Goal: Use online tool/utility: Use online tool/utility

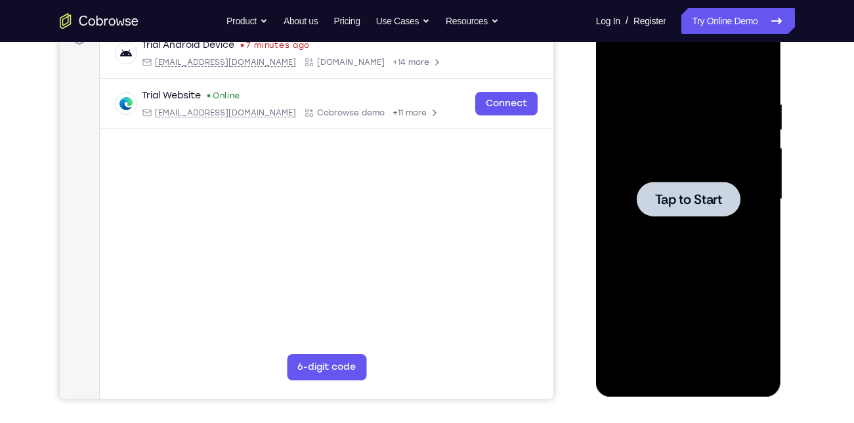
scroll to position [211, 0]
click at [671, 196] on span "Tap to Start" at bounding box center [688, 199] width 67 height 13
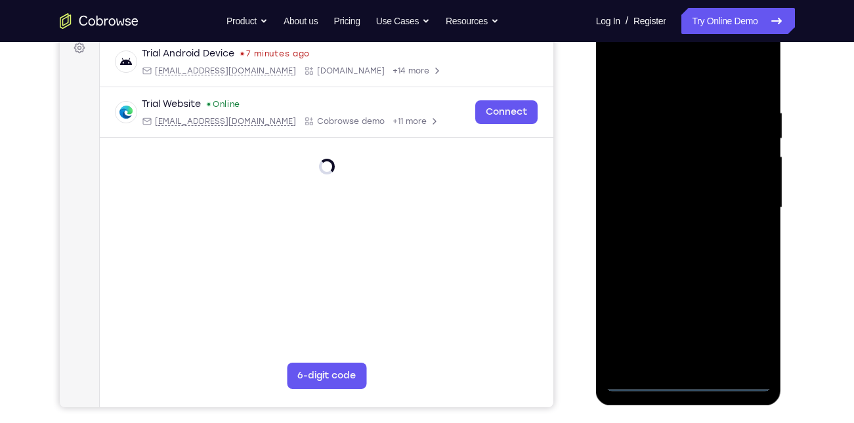
scroll to position [202, 0]
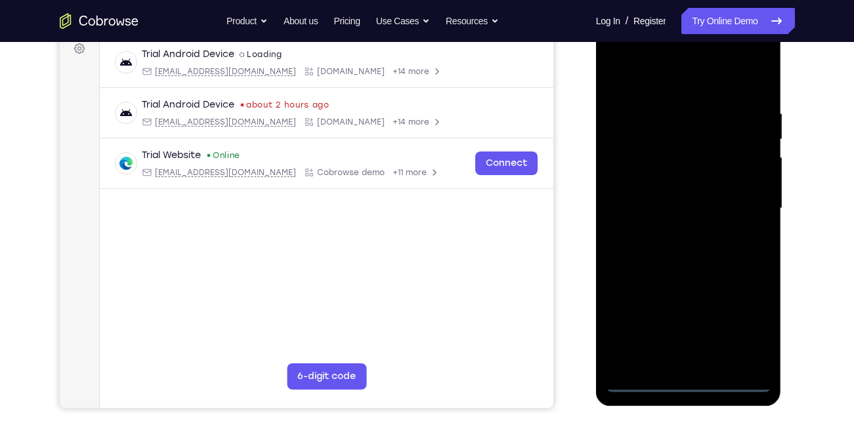
click at [686, 373] on div at bounding box center [688, 208] width 165 height 367
click at [688, 384] on div at bounding box center [688, 208] width 165 height 367
click at [753, 329] on div at bounding box center [688, 208] width 165 height 367
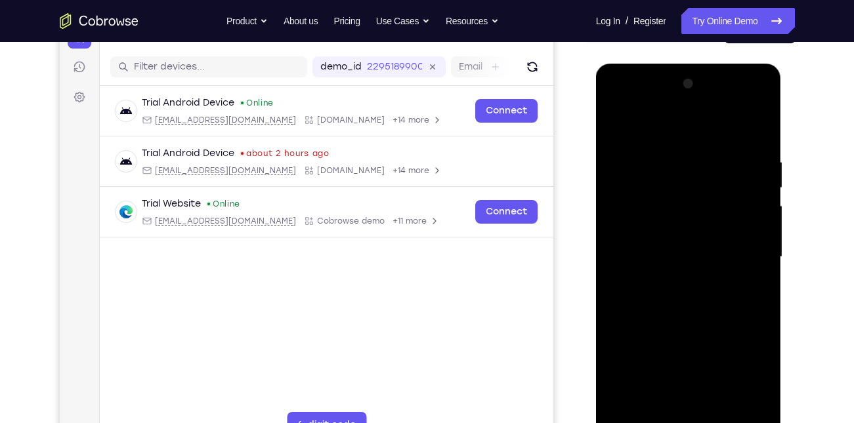
scroll to position [153, 0]
click at [652, 131] on div at bounding box center [688, 257] width 165 height 367
drag, startPoint x: 738, startPoint y: 245, endPoint x: 1028, endPoint y: 123, distance: 314.7
click at [738, 245] on div at bounding box center [688, 257] width 165 height 367
click at [679, 278] on div at bounding box center [688, 257] width 165 height 367
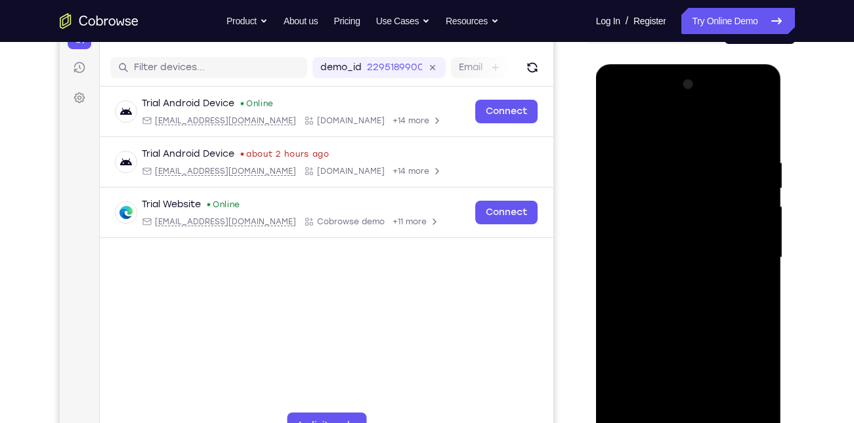
click at [661, 246] on div at bounding box center [688, 257] width 165 height 367
click at [649, 232] on div at bounding box center [688, 257] width 165 height 367
drag, startPoint x: 654, startPoint y: 255, endPoint x: 1067, endPoint y: 191, distance: 417.7
click at [654, 255] on div at bounding box center [688, 257] width 165 height 367
click at [692, 302] on div at bounding box center [688, 257] width 165 height 367
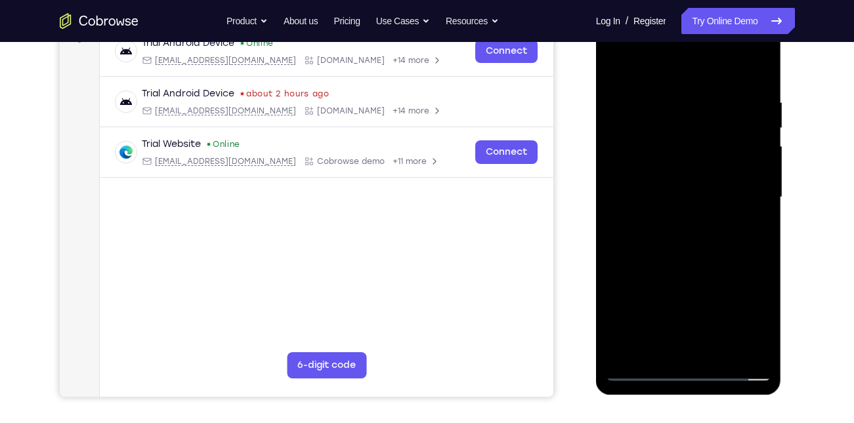
scroll to position [214, 0]
click at [685, 236] on div at bounding box center [688, 196] width 165 height 367
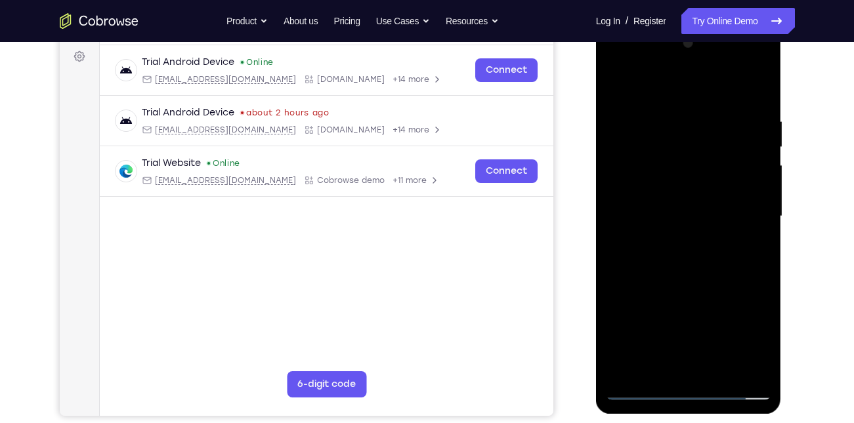
scroll to position [194, 0]
click at [754, 100] on div at bounding box center [688, 216] width 165 height 367
click at [709, 281] on div at bounding box center [688, 216] width 165 height 367
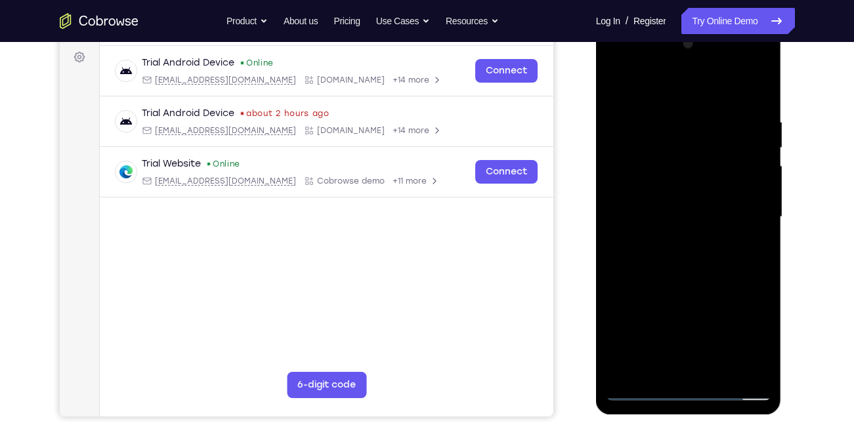
scroll to position [210, 0]
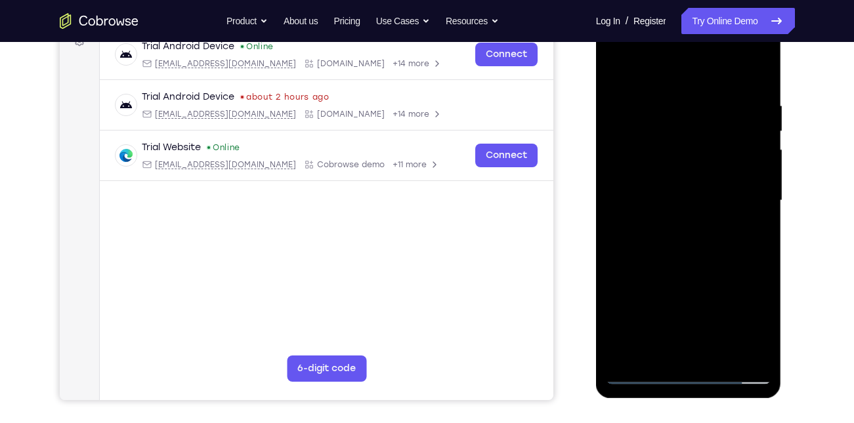
click at [719, 354] on div at bounding box center [688, 200] width 165 height 367
click at [764, 337] on div at bounding box center [688, 200] width 165 height 367
click at [701, 267] on div at bounding box center [688, 200] width 165 height 367
click at [690, 203] on div at bounding box center [688, 200] width 165 height 367
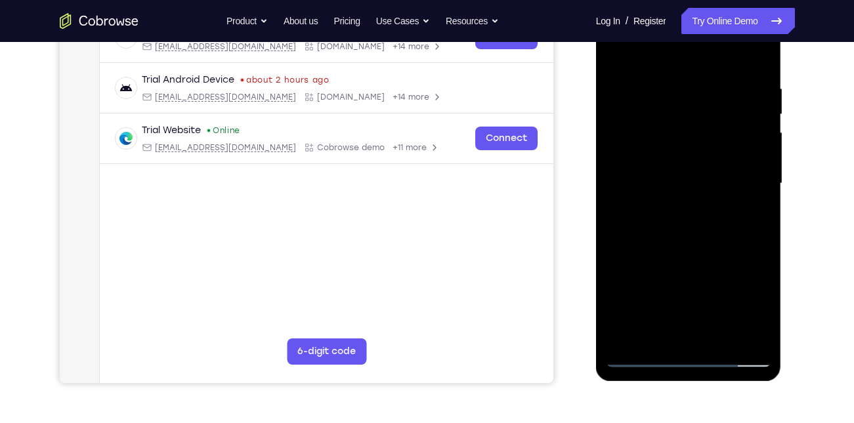
scroll to position [232, 0]
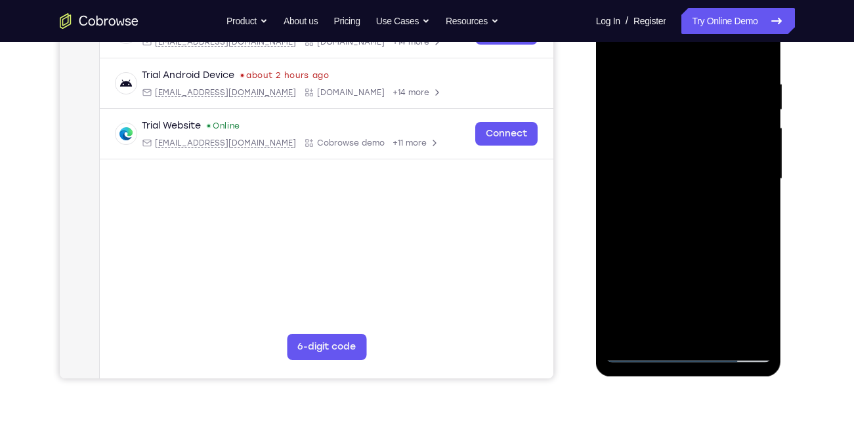
click at [714, 301] on div at bounding box center [688, 178] width 165 height 367
click at [737, 297] on div at bounding box center [688, 178] width 165 height 367
click at [658, 281] on div at bounding box center [688, 178] width 165 height 367
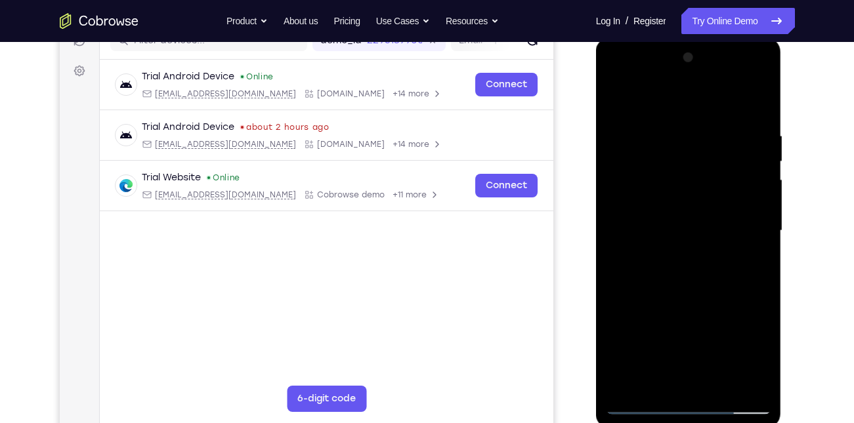
scroll to position [162, 0]
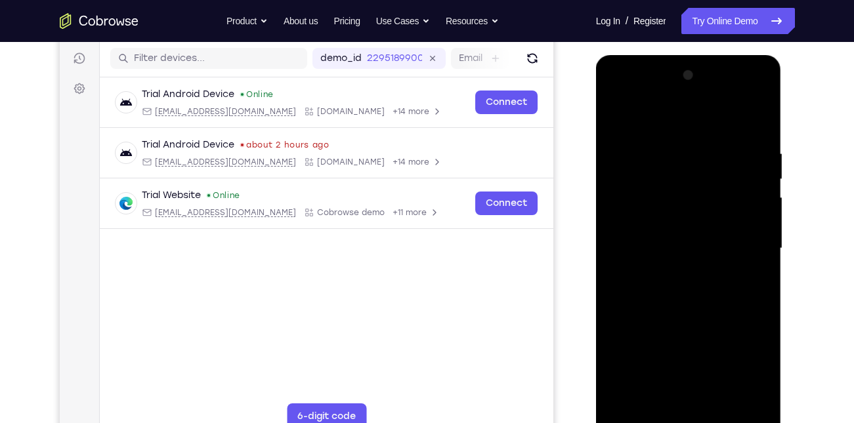
click at [617, 117] on div at bounding box center [688, 248] width 165 height 367
click at [620, 116] on div at bounding box center [688, 248] width 165 height 367
click at [715, 150] on div at bounding box center [688, 248] width 165 height 367
click at [752, 119] on div at bounding box center [688, 248] width 165 height 367
click at [712, 147] on div at bounding box center [688, 248] width 165 height 367
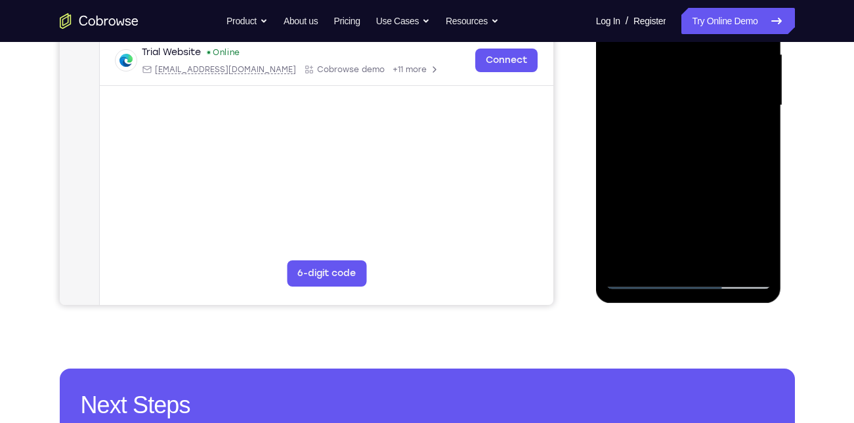
scroll to position [310, 0]
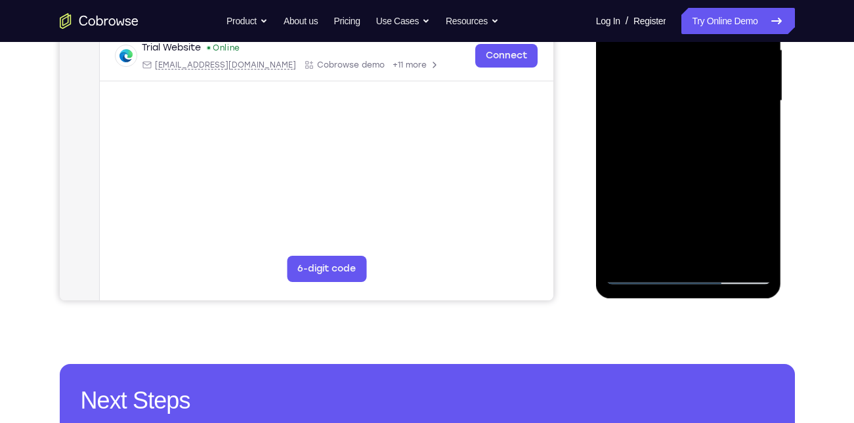
click at [657, 249] on div at bounding box center [688, 100] width 165 height 367
click at [753, 249] on div at bounding box center [688, 100] width 165 height 367
click at [712, 127] on div at bounding box center [688, 100] width 165 height 367
click at [715, 238] on div at bounding box center [688, 100] width 165 height 367
click at [749, 241] on div at bounding box center [688, 100] width 165 height 367
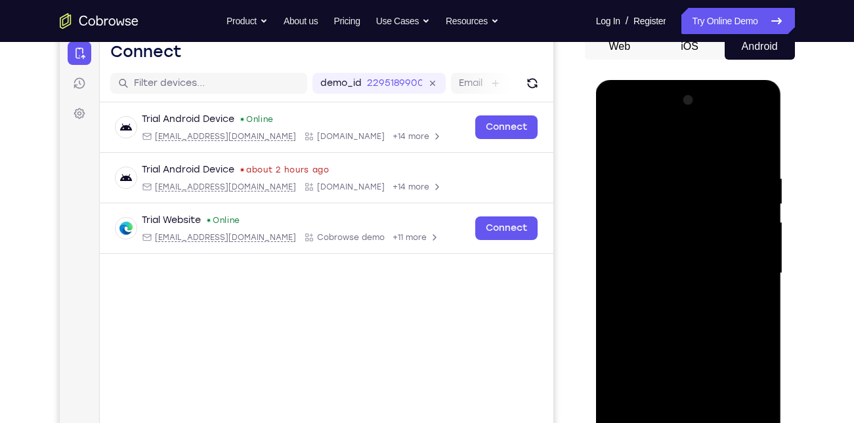
scroll to position [131, 0]
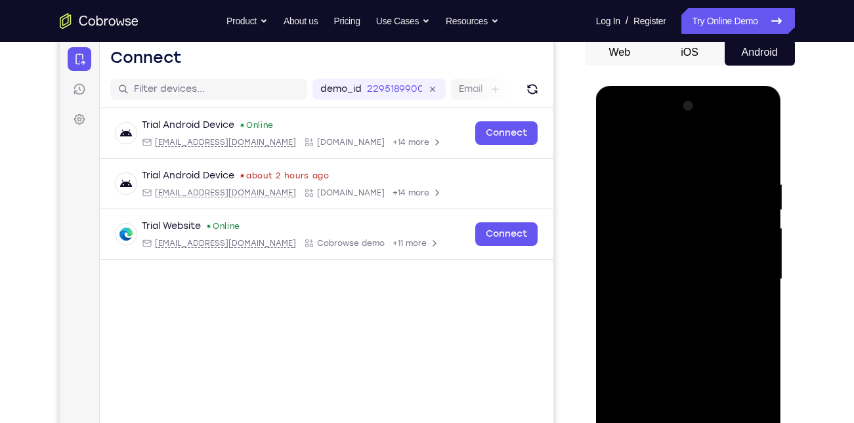
click at [752, 154] on div at bounding box center [688, 279] width 165 height 367
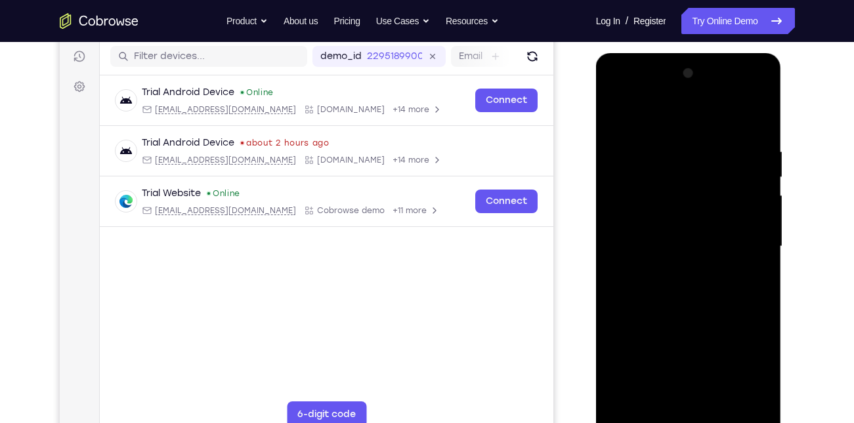
scroll to position [154, 0]
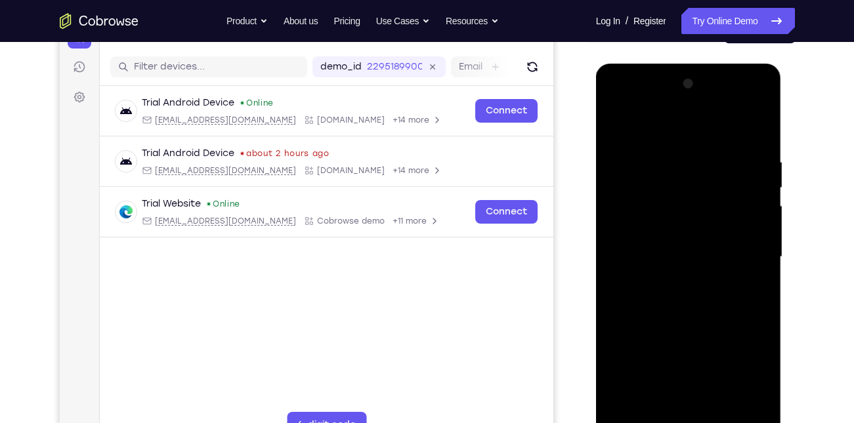
drag, startPoint x: 729, startPoint y: 161, endPoint x: 656, endPoint y: 152, distance: 73.4
click at [656, 152] on div at bounding box center [688, 256] width 165 height 367
click at [756, 128] on div at bounding box center [688, 256] width 165 height 367
drag, startPoint x: 747, startPoint y: 138, endPoint x: 669, endPoint y: 139, distance: 77.4
click at [669, 139] on div at bounding box center [688, 256] width 165 height 367
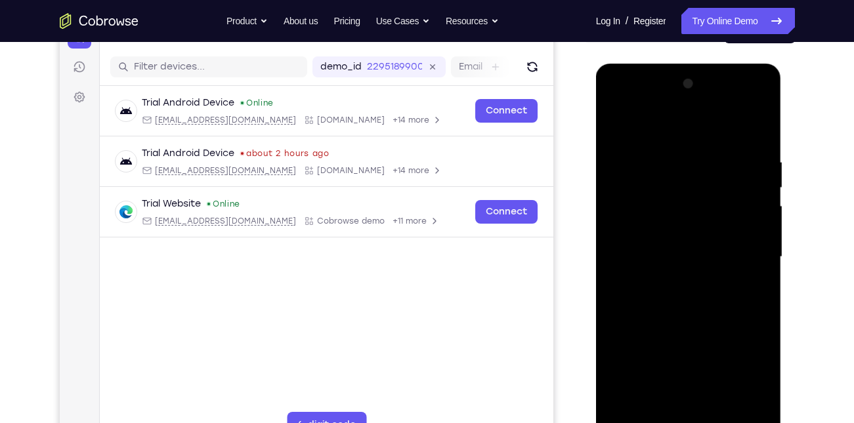
click at [679, 150] on div at bounding box center [688, 256] width 165 height 367
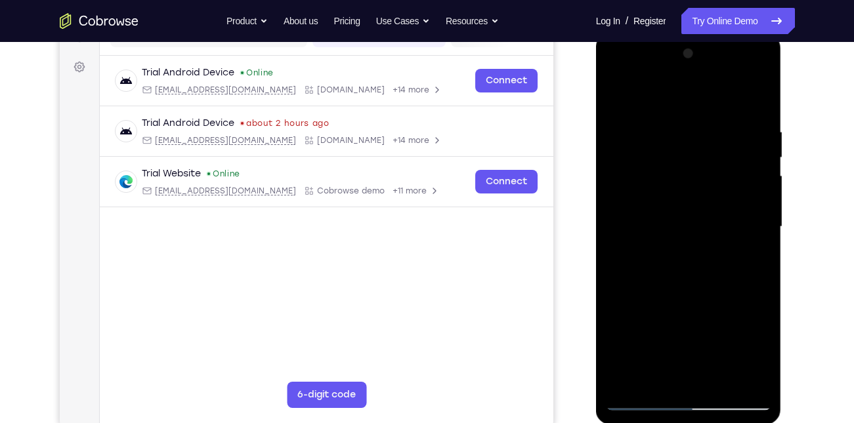
scroll to position [188, 0]
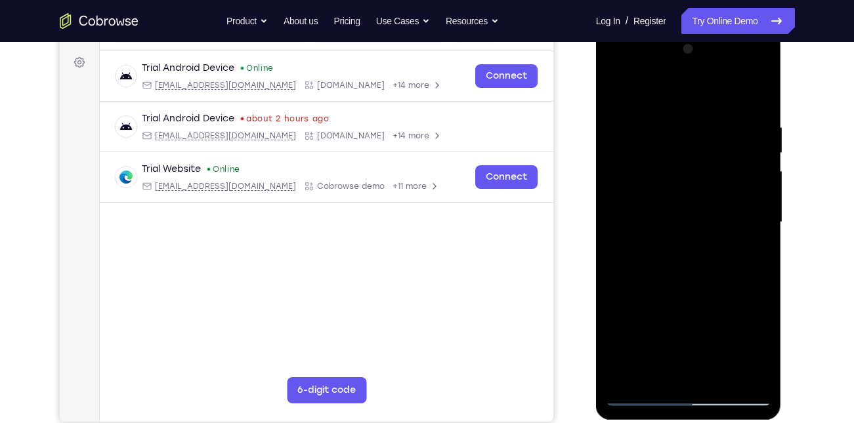
click at [684, 217] on div at bounding box center [688, 222] width 165 height 367
click at [673, 205] on div at bounding box center [688, 222] width 165 height 367
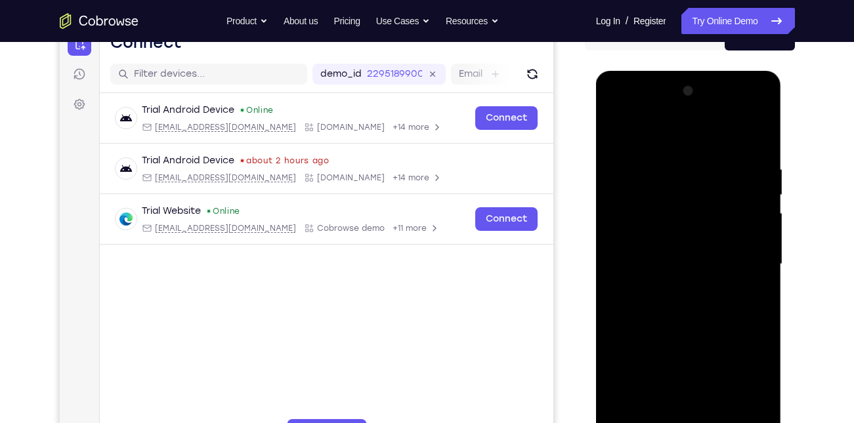
scroll to position [144, 0]
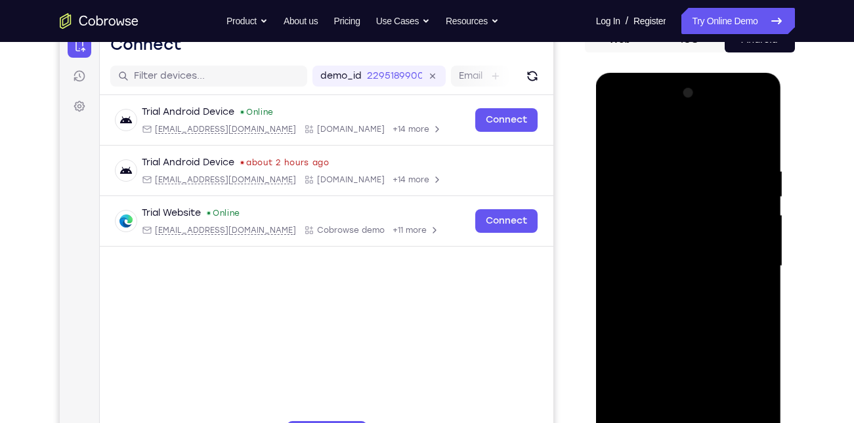
click at [640, 178] on div at bounding box center [688, 266] width 165 height 367
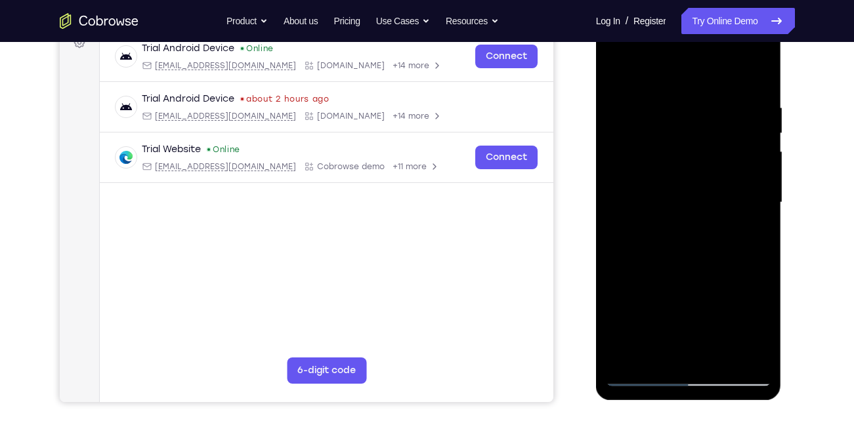
scroll to position [211, 0]
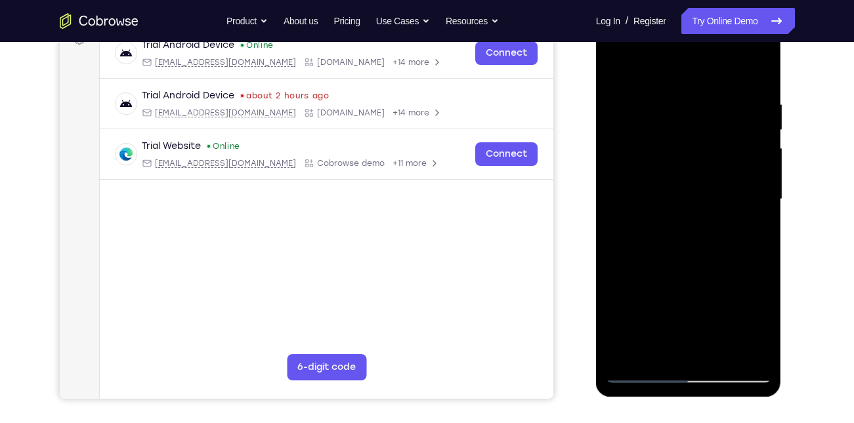
click at [642, 303] on div at bounding box center [688, 199] width 165 height 367
click at [643, 305] on div at bounding box center [688, 199] width 165 height 367
click at [636, 304] on div at bounding box center [688, 199] width 165 height 367
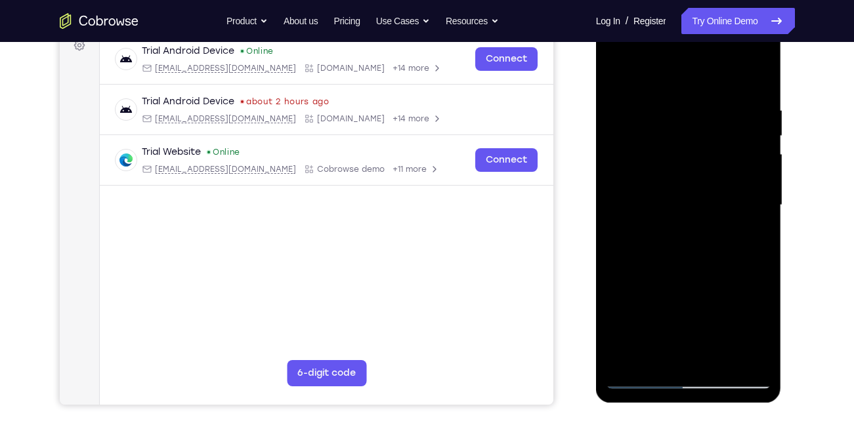
click at [648, 285] on div at bounding box center [688, 205] width 165 height 367
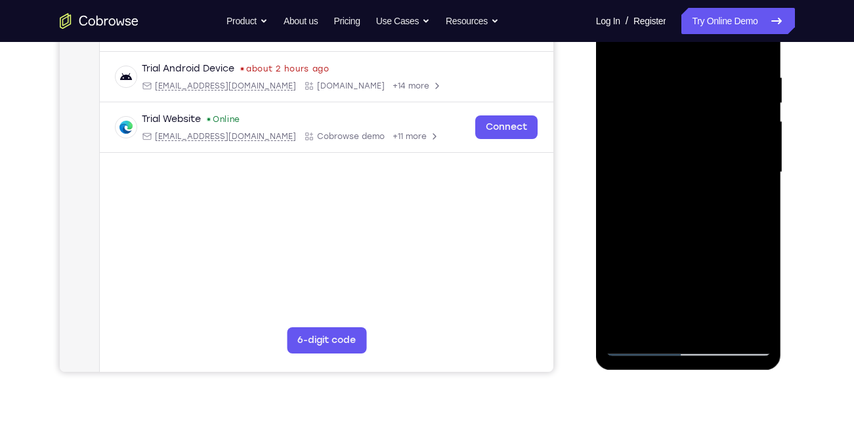
scroll to position [240, 0]
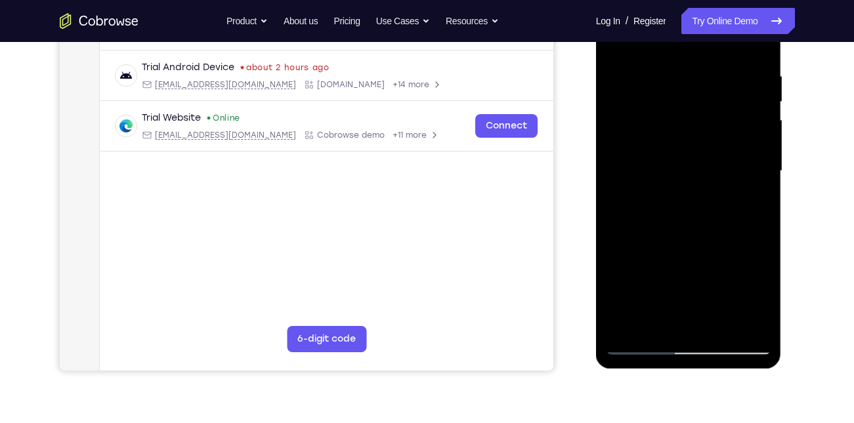
click at [764, 304] on div at bounding box center [688, 171] width 165 height 367
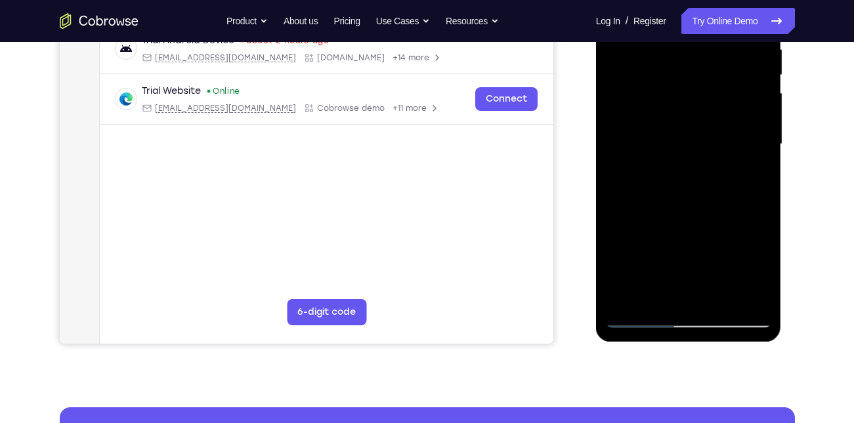
scroll to position [267, 0]
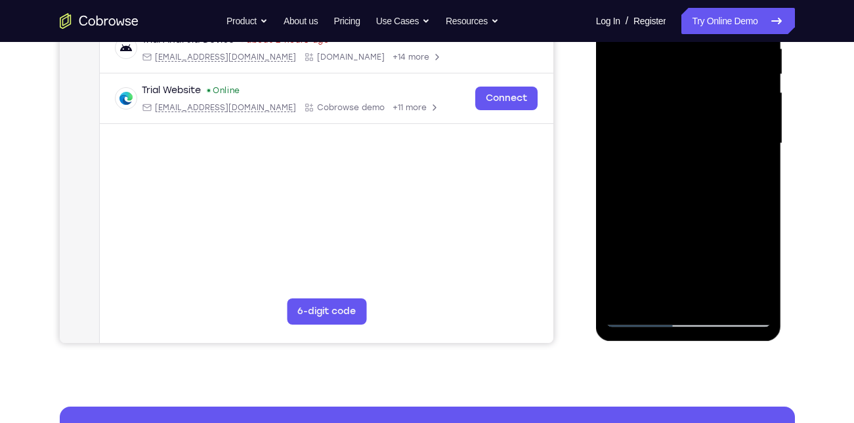
click at [623, 297] on div at bounding box center [688, 143] width 165 height 367
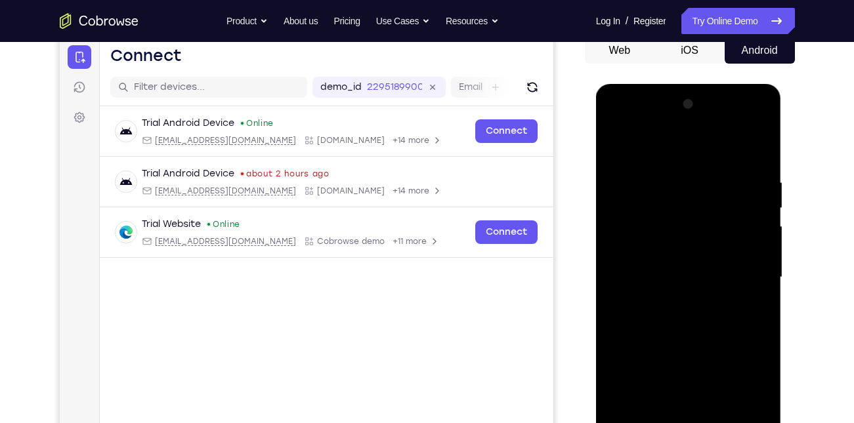
click at [746, 183] on div at bounding box center [688, 277] width 165 height 367
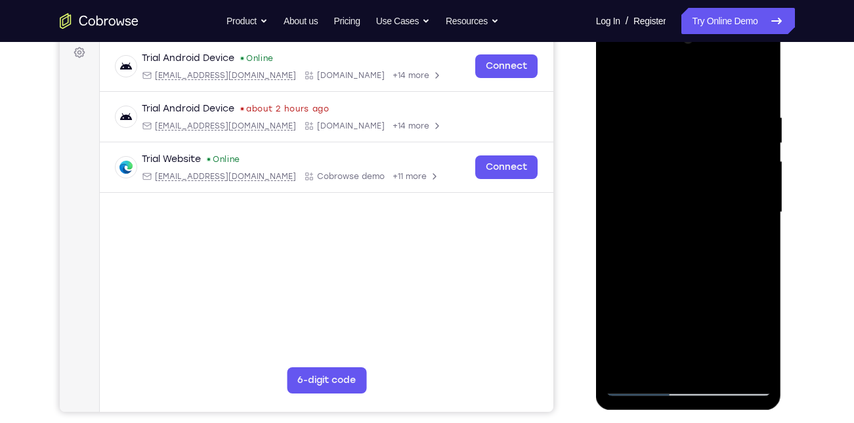
scroll to position [202, 0]
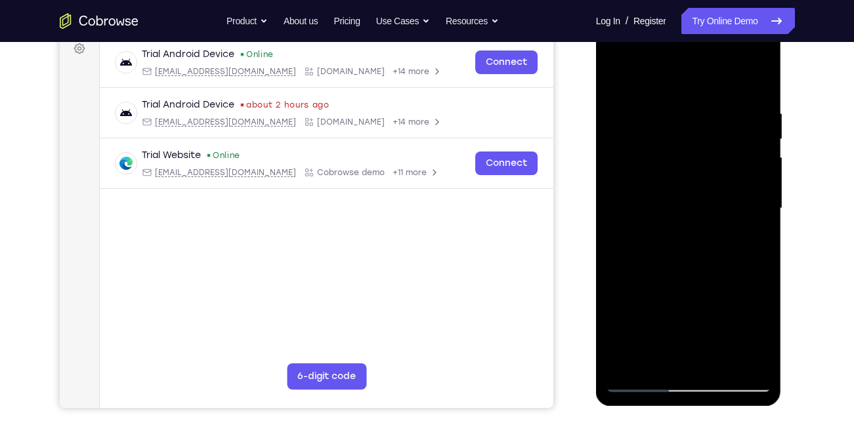
click at [652, 257] on div at bounding box center [688, 208] width 165 height 367
click at [689, 189] on div at bounding box center [688, 208] width 165 height 367
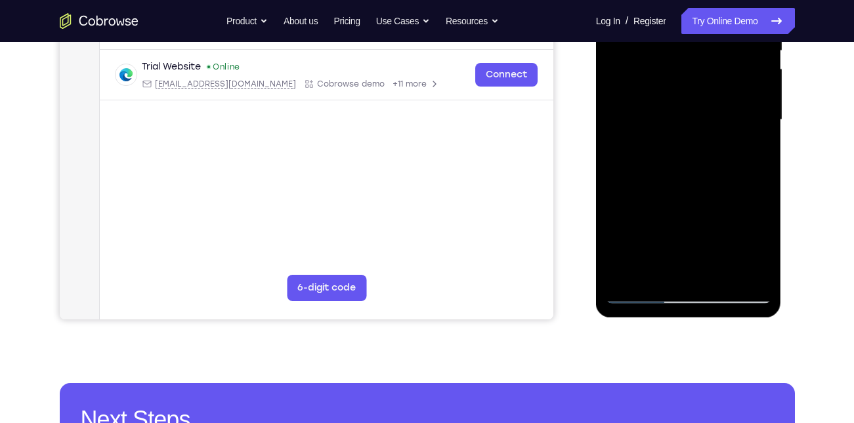
scroll to position [291, 0]
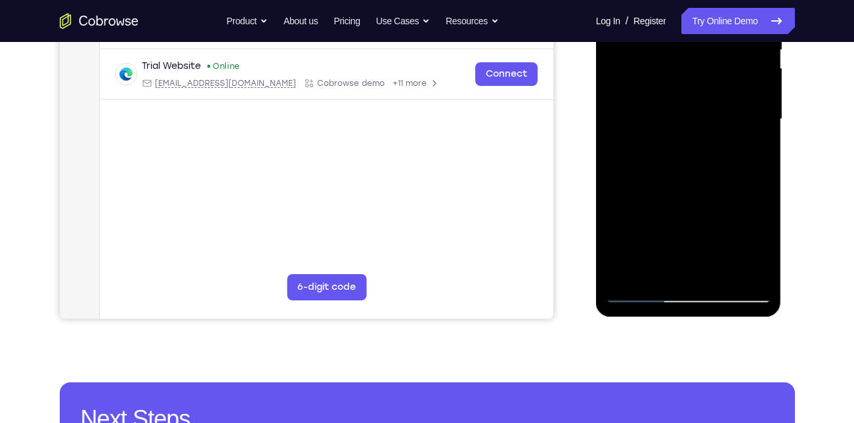
click at [625, 274] on div at bounding box center [688, 119] width 165 height 367
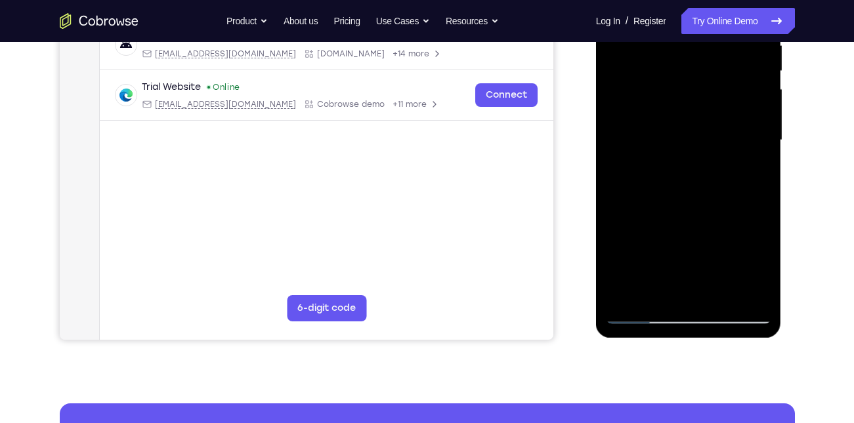
scroll to position [272, 0]
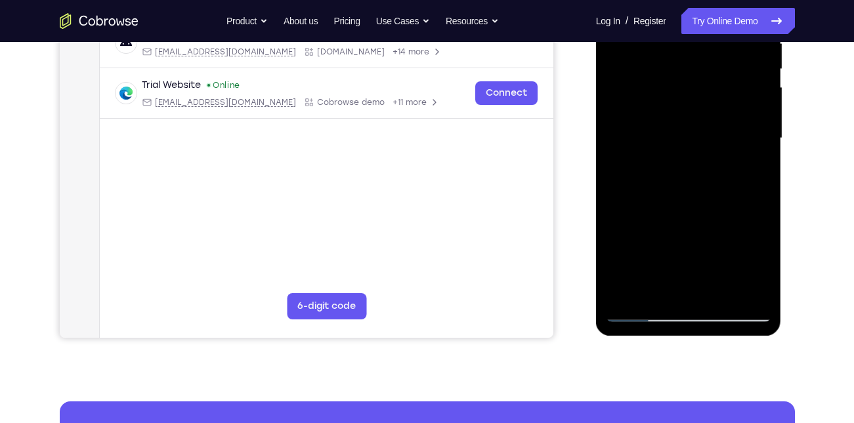
click at [654, 287] on div at bounding box center [688, 138] width 165 height 367
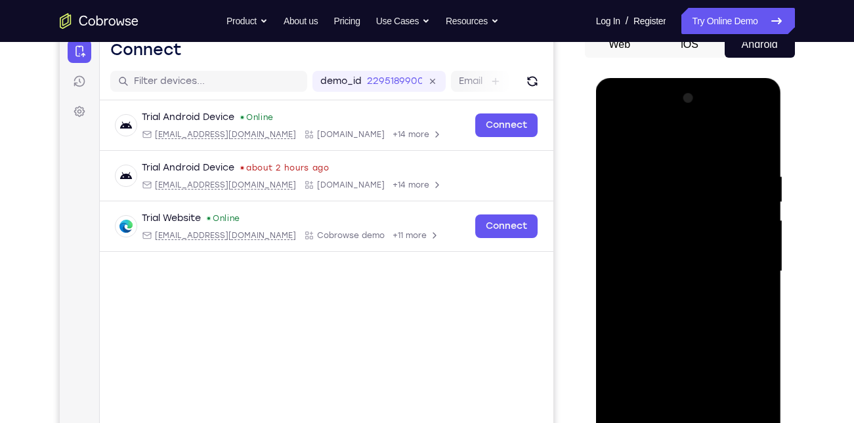
scroll to position [138, 0]
